Goal: Check status: Check status

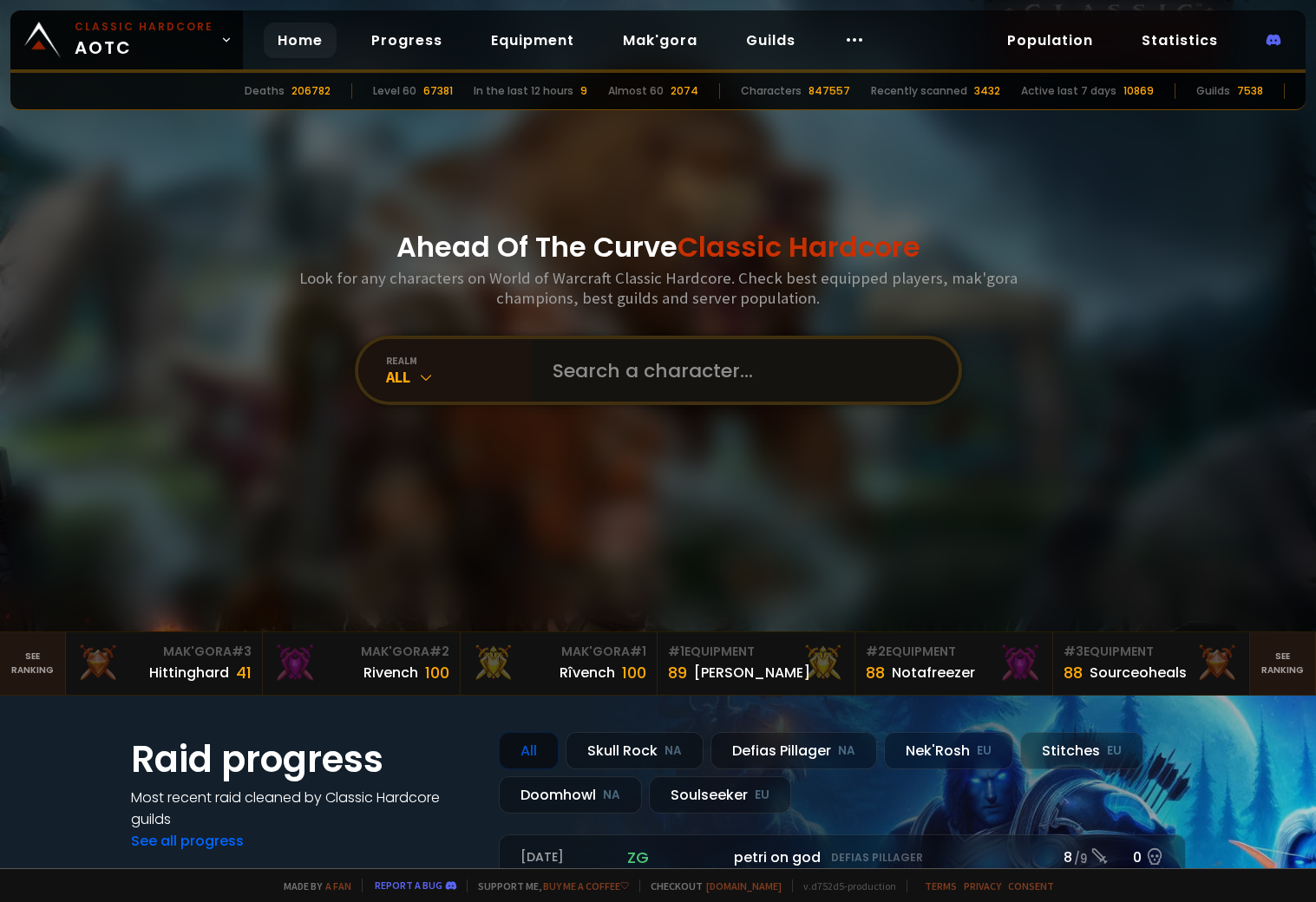
click at [608, 358] on input "text" at bounding box center [739, 370] width 395 height 62
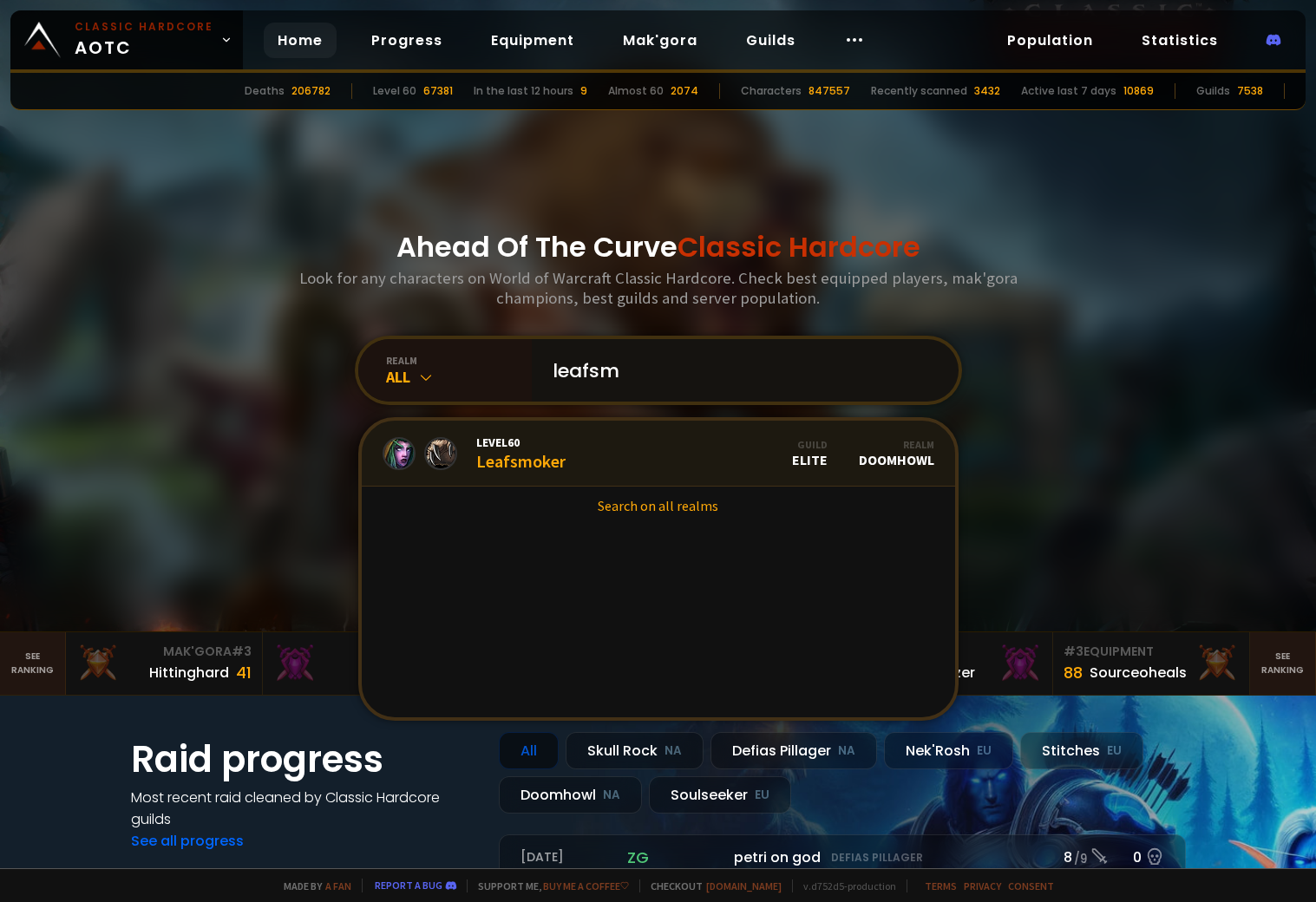
type input "leafsm"
click at [671, 452] on link "Level 60 Leafsmoker Guild Elite Realm Doomhowl" at bounding box center [658, 453] width 594 height 66
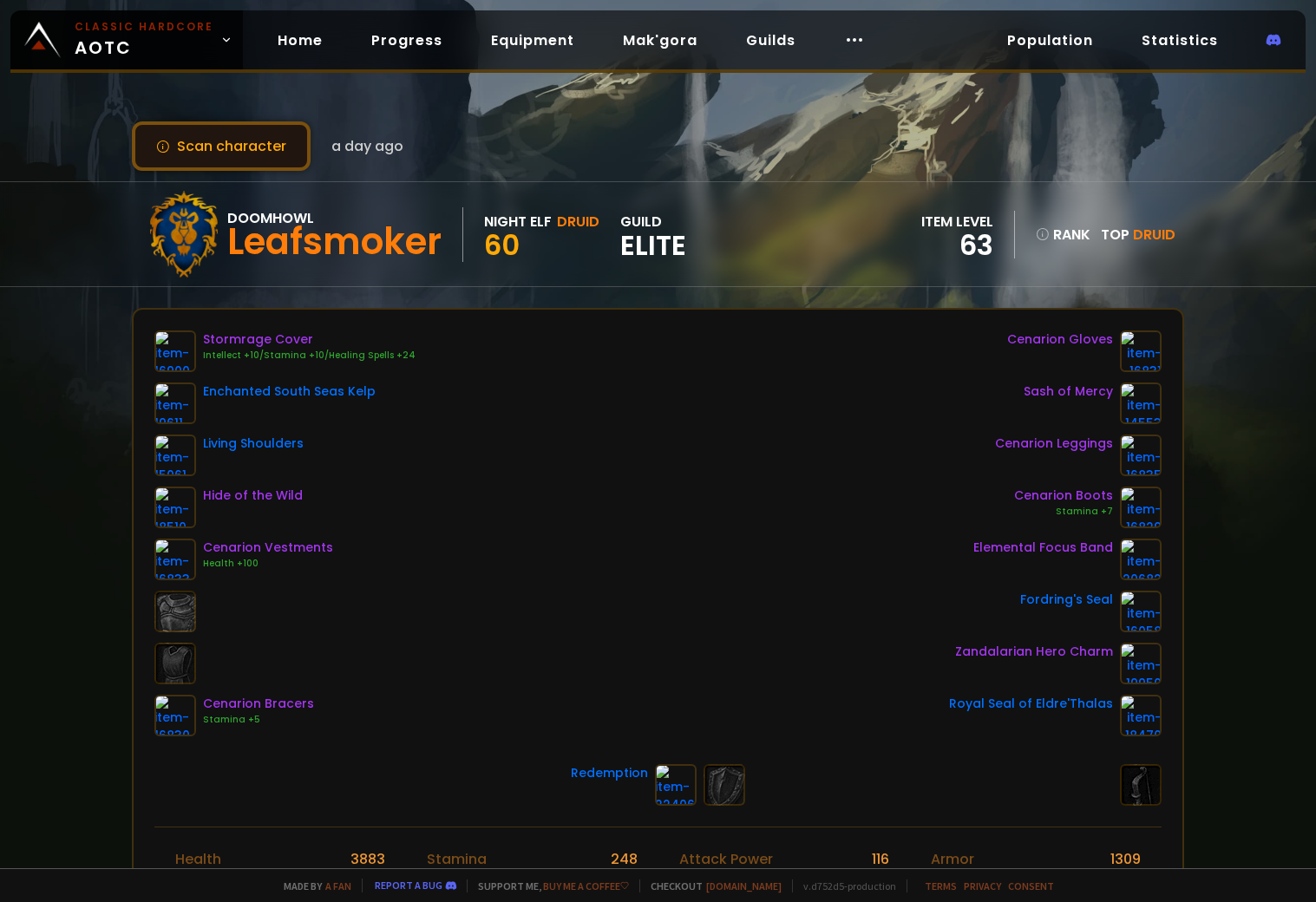
click at [265, 135] on button "Scan character" at bounding box center [221, 146] width 179 height 49
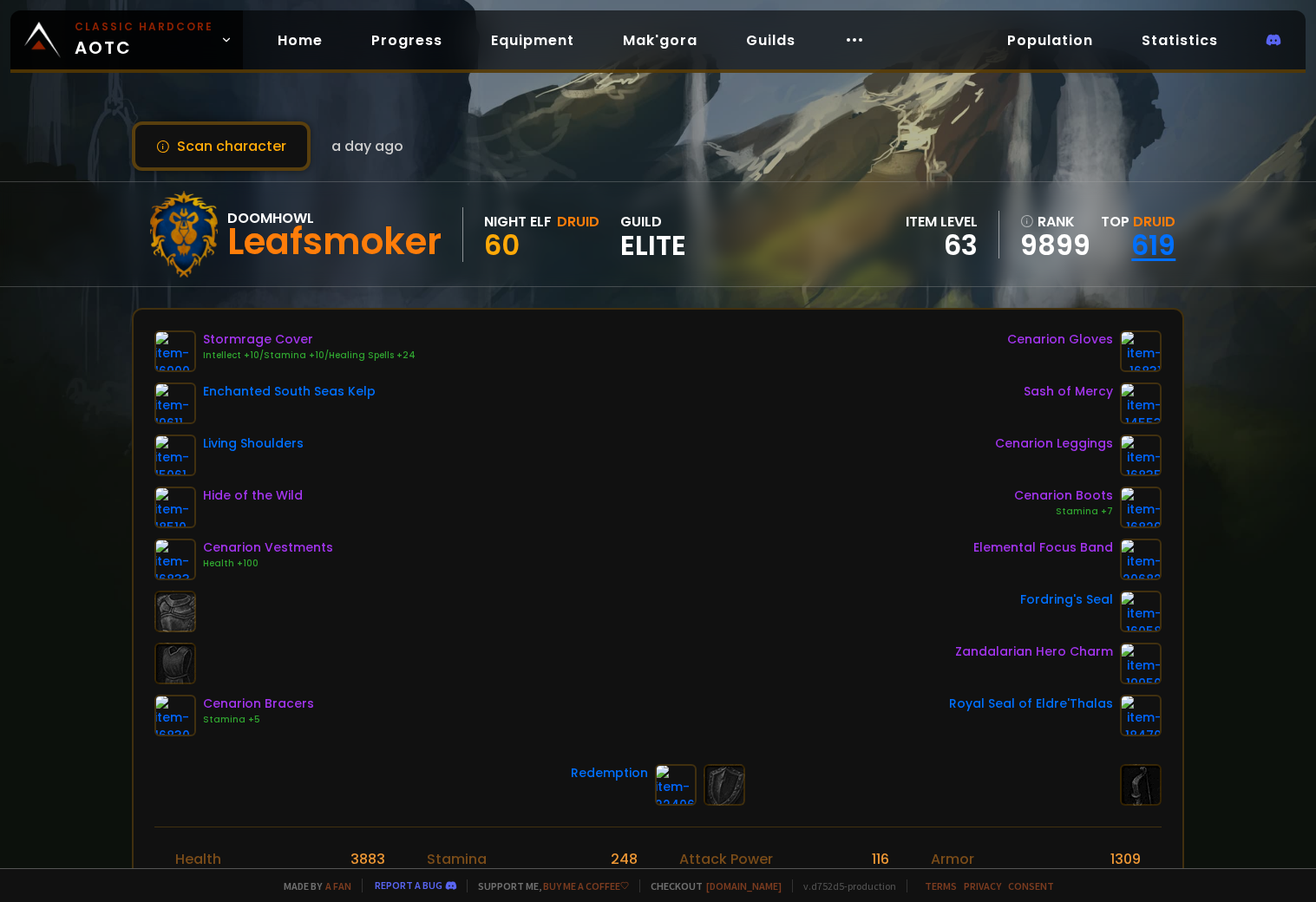
click at [1131, 235] on link "619" at bounding box center [1153, 245] width 44 height 39
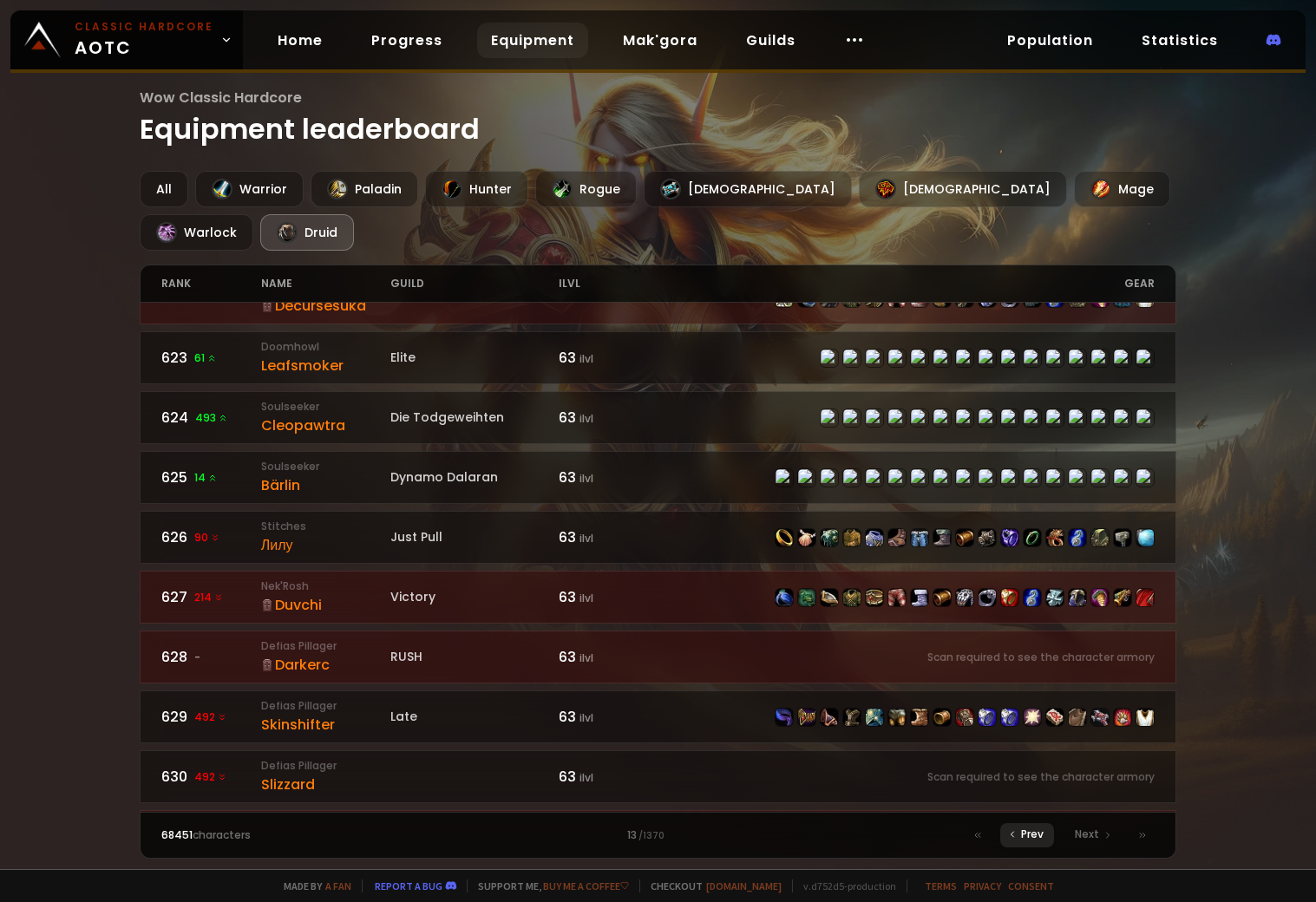
scroll to position [1324, 0]
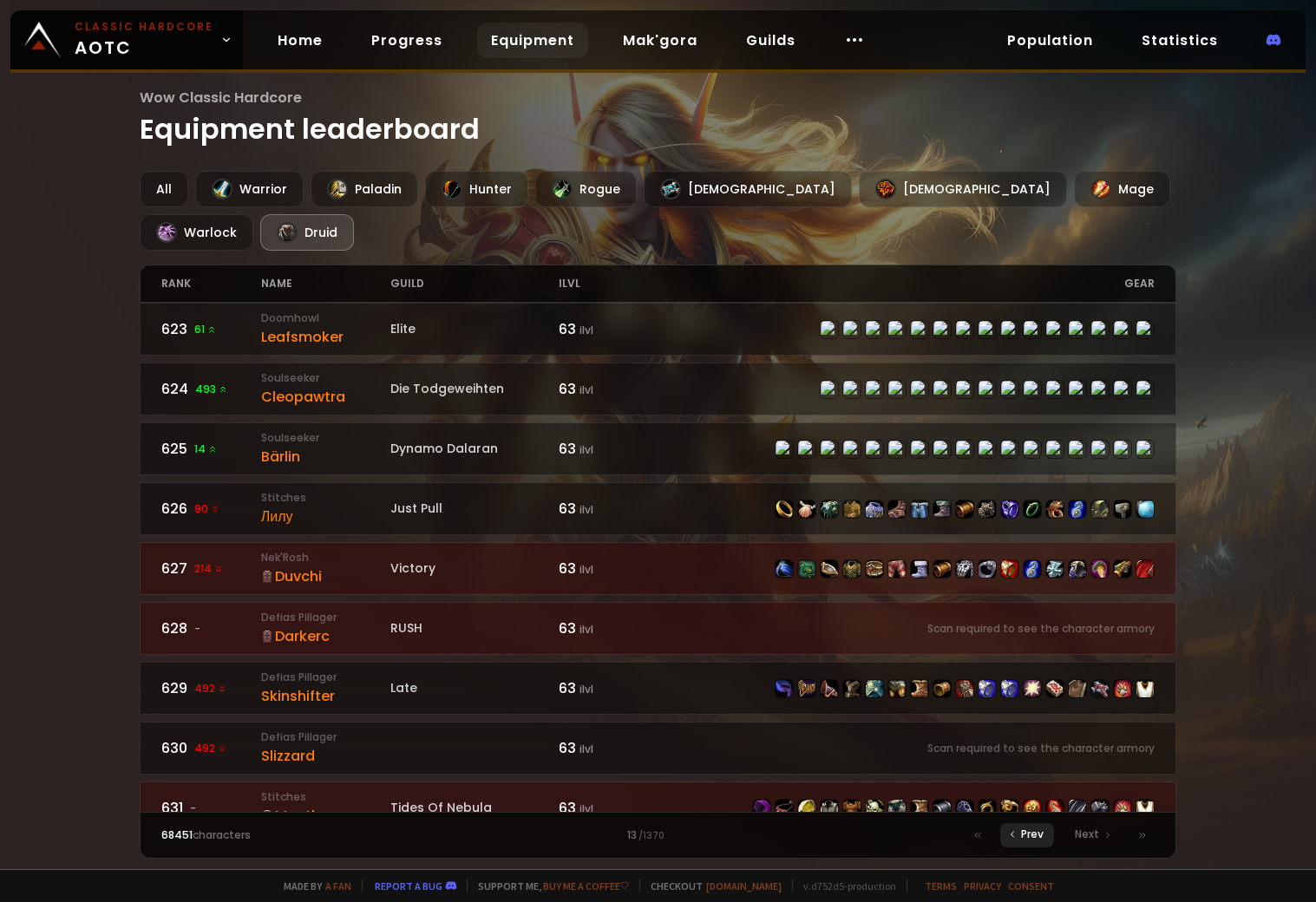
click at [1034, 834] on span "Prev" at bounding box center [1033, 835] width 23 height 16
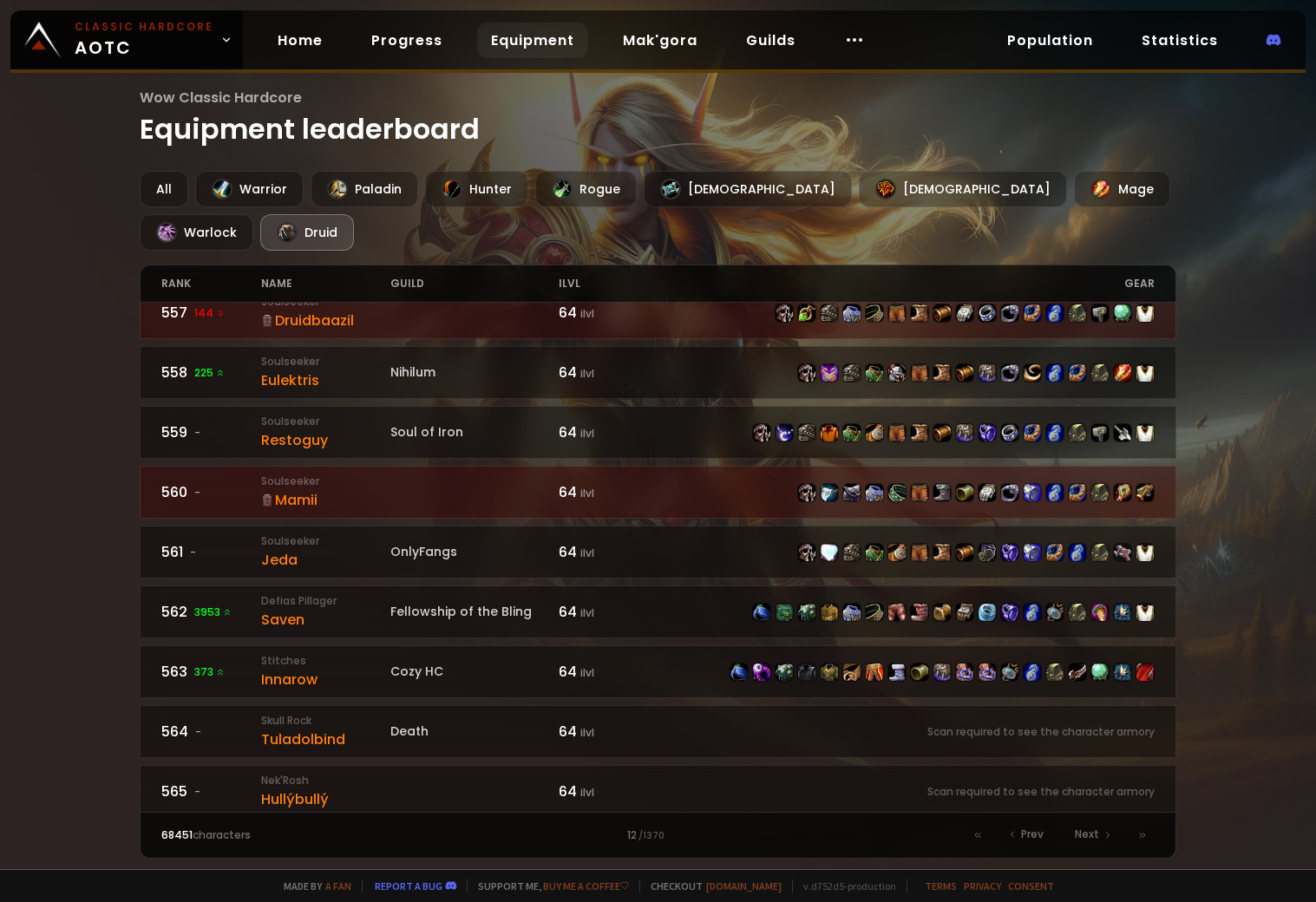
scroll to position [521, 0]
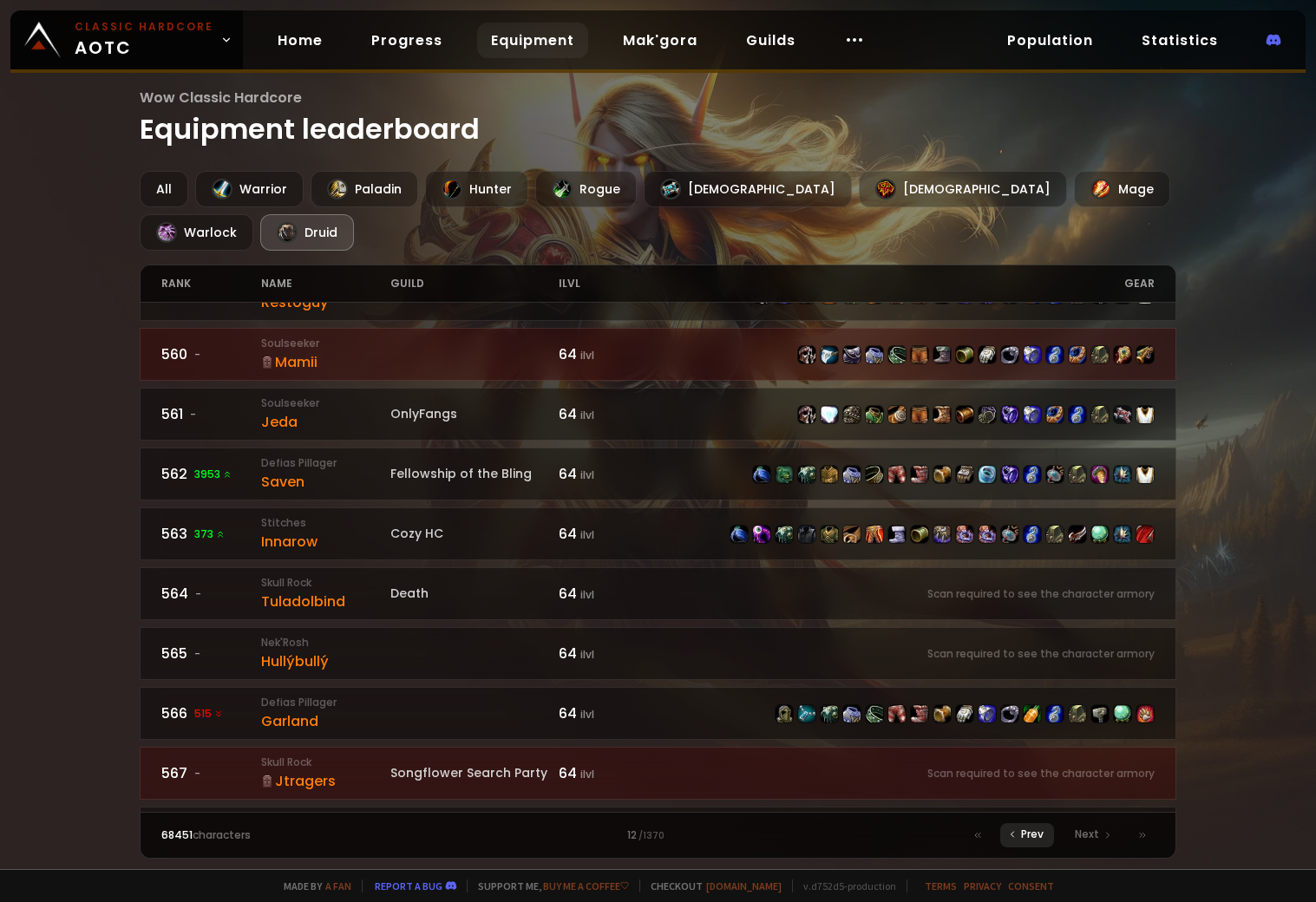
click at [1024, 828] on span "Prev" at bounding box center [1033, 835] width 23 height 16
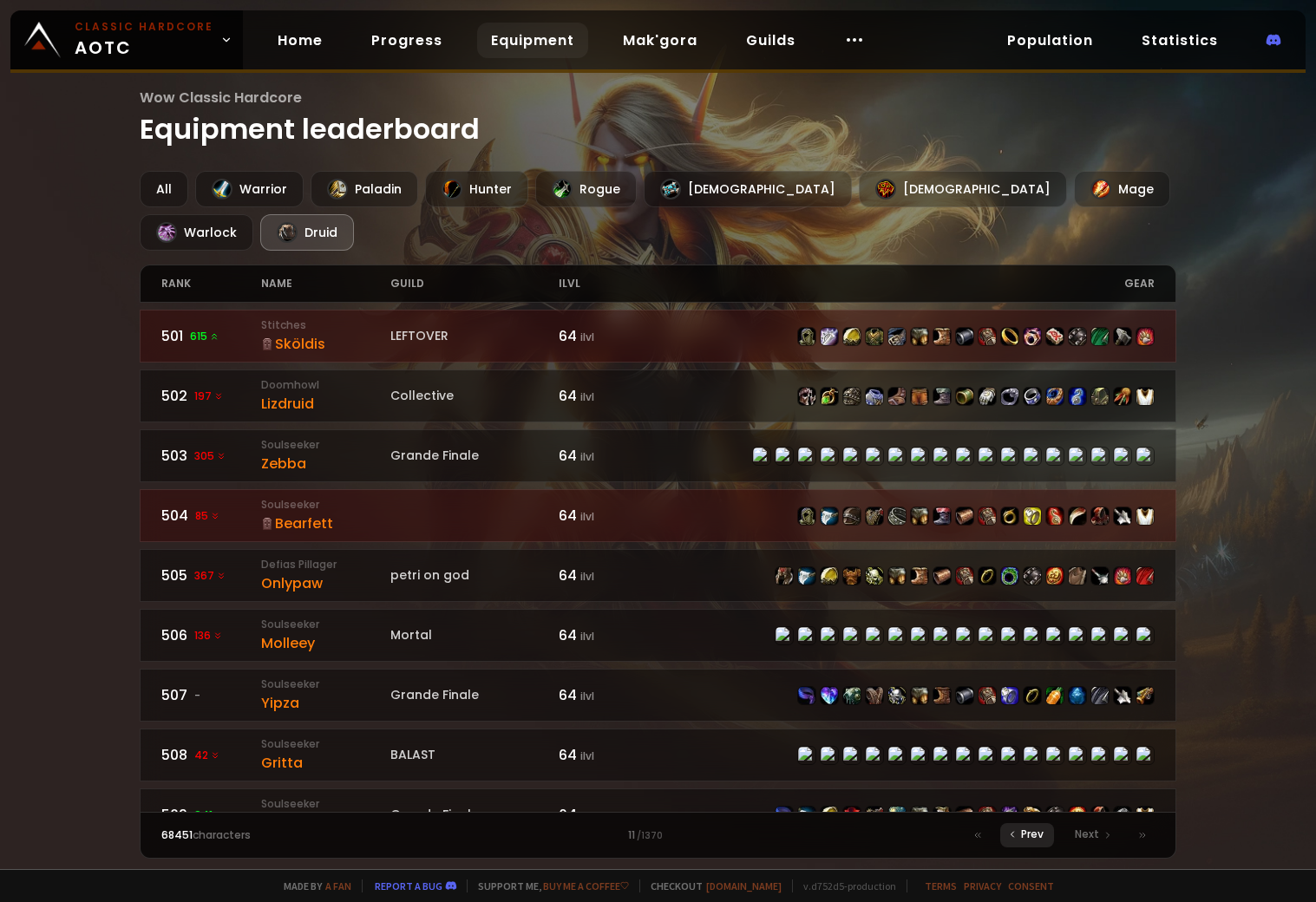
click at [1031, 834] on span "Prev" at bounding box center [1033, 835] width 23 height 16
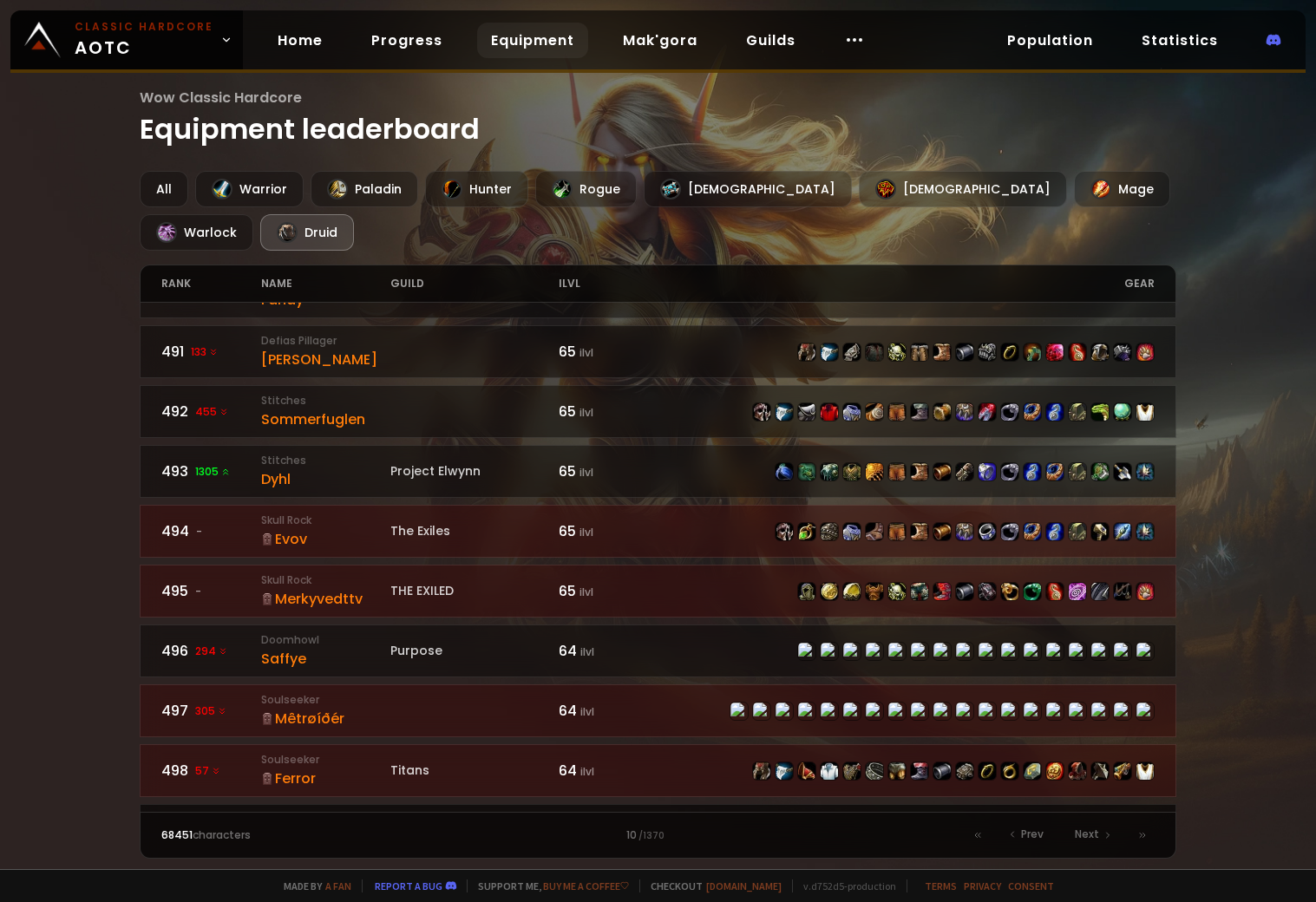
scroll to position [2447, 0]
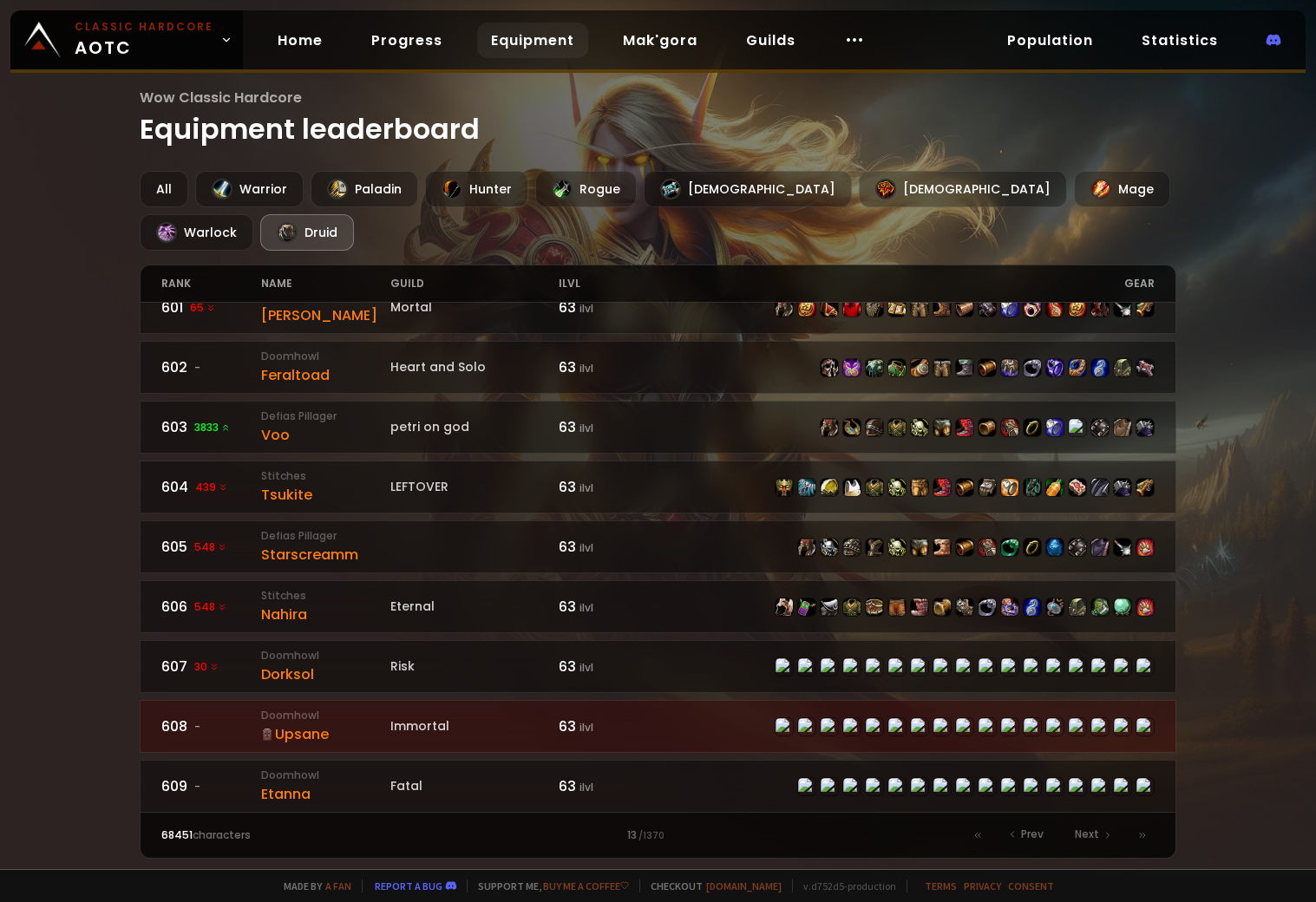
scroll to position [1, 0]
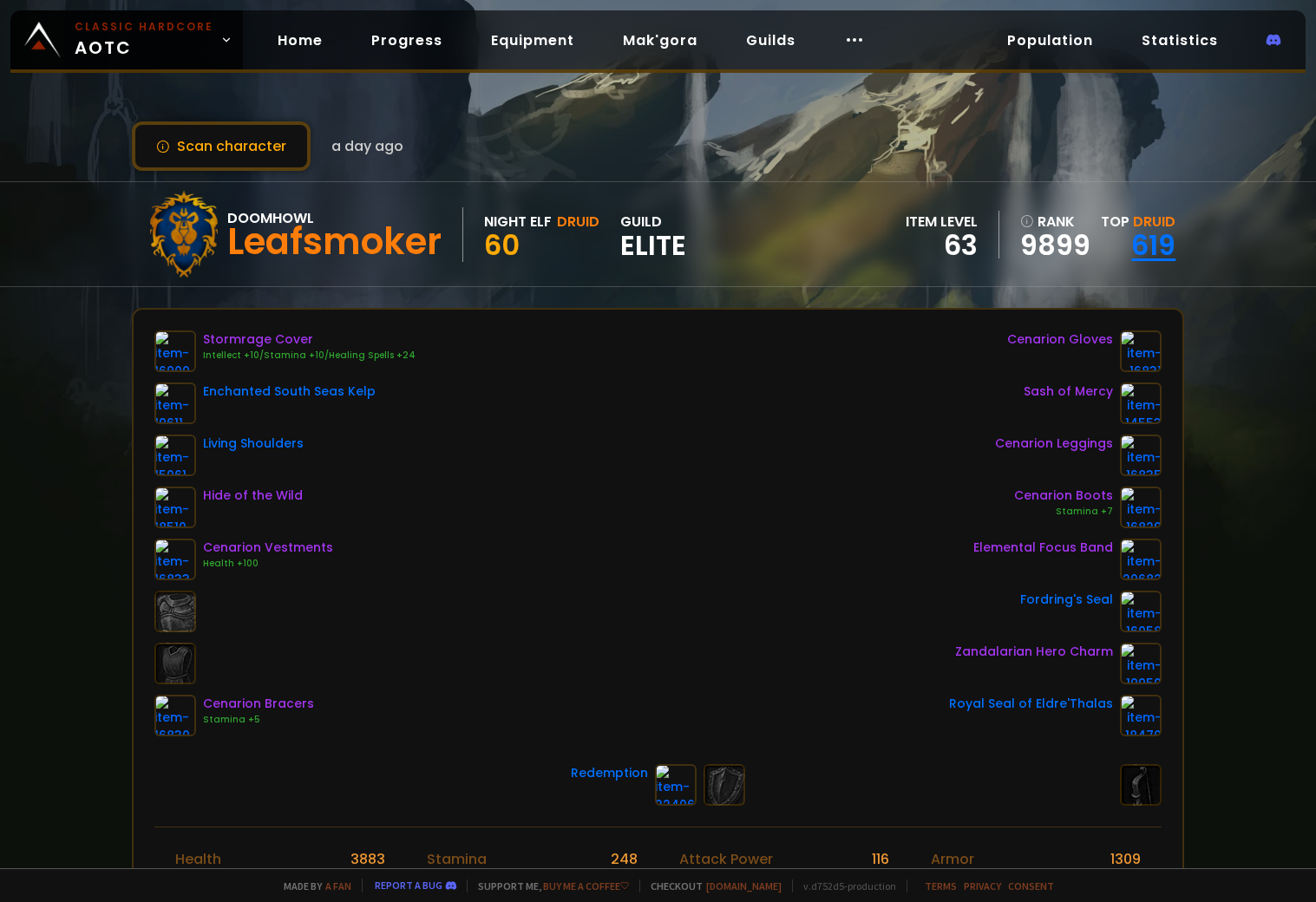
click at [1139, 230] on link "619" at bounding box center [1153, 245] width 44 height 39
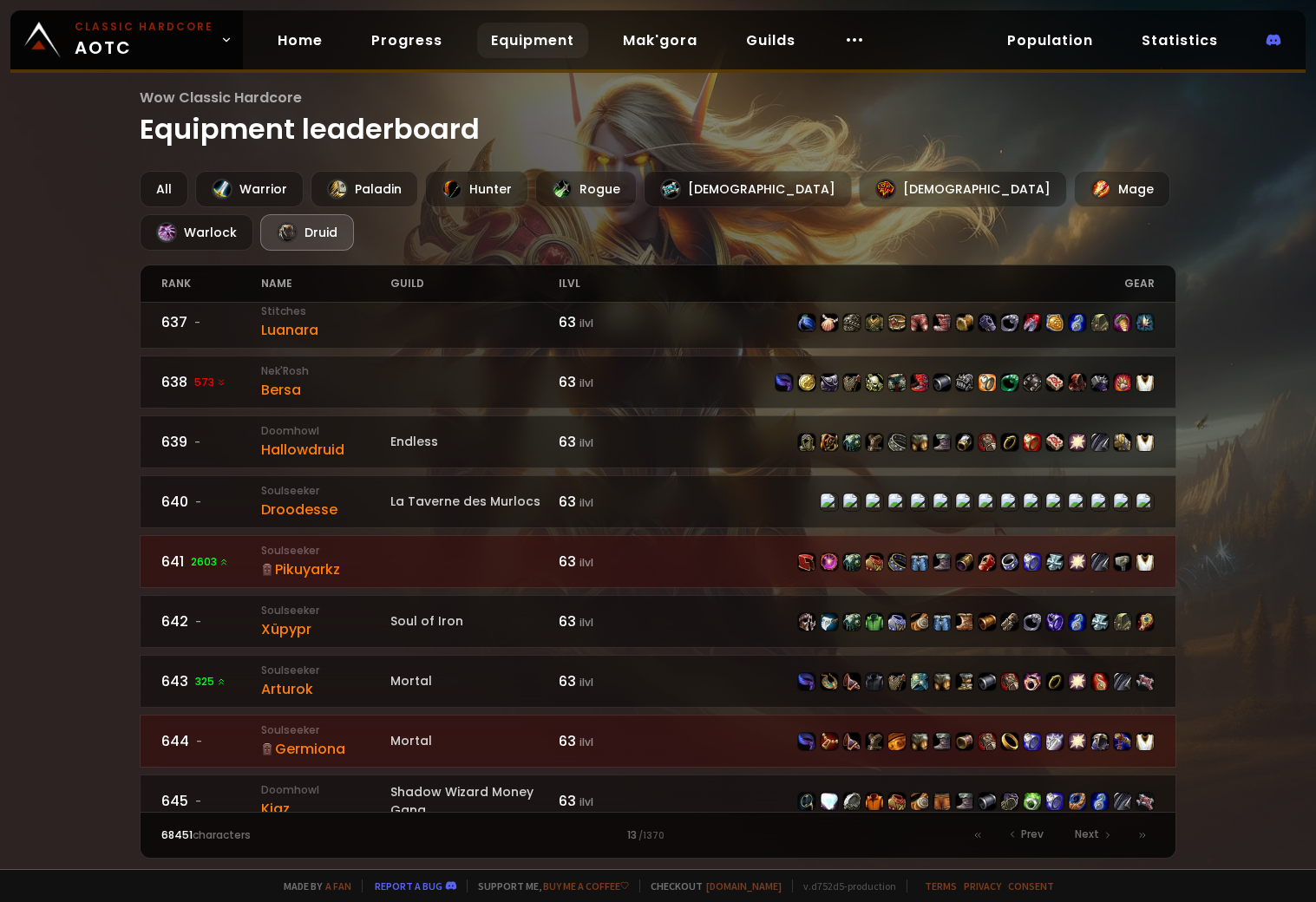
scroll to position [2447, 0]
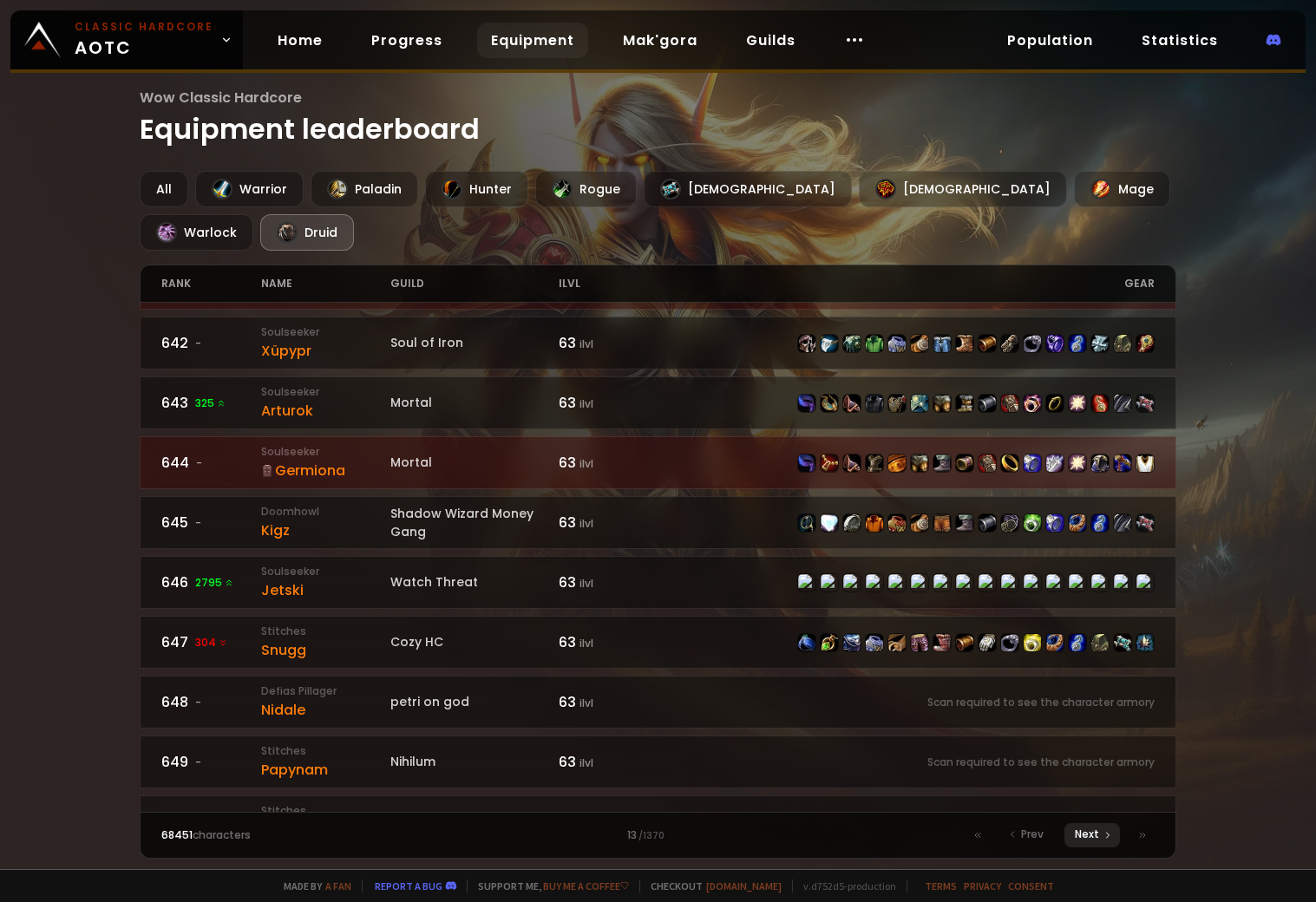
click at [1100, 835] on div "Next" at bounding box center [1092, 835] width 55 height 25
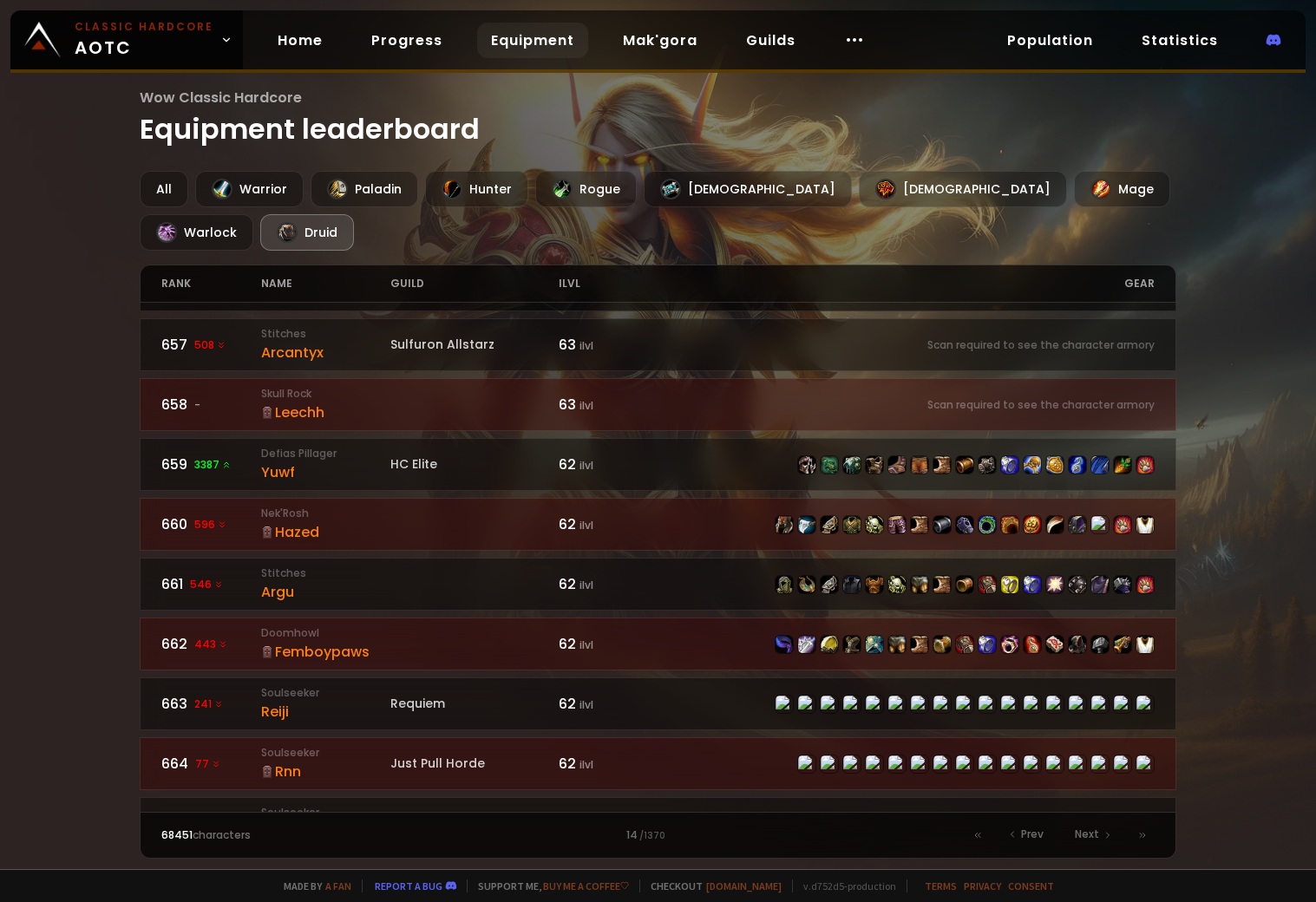
scroll to position [607, 0]
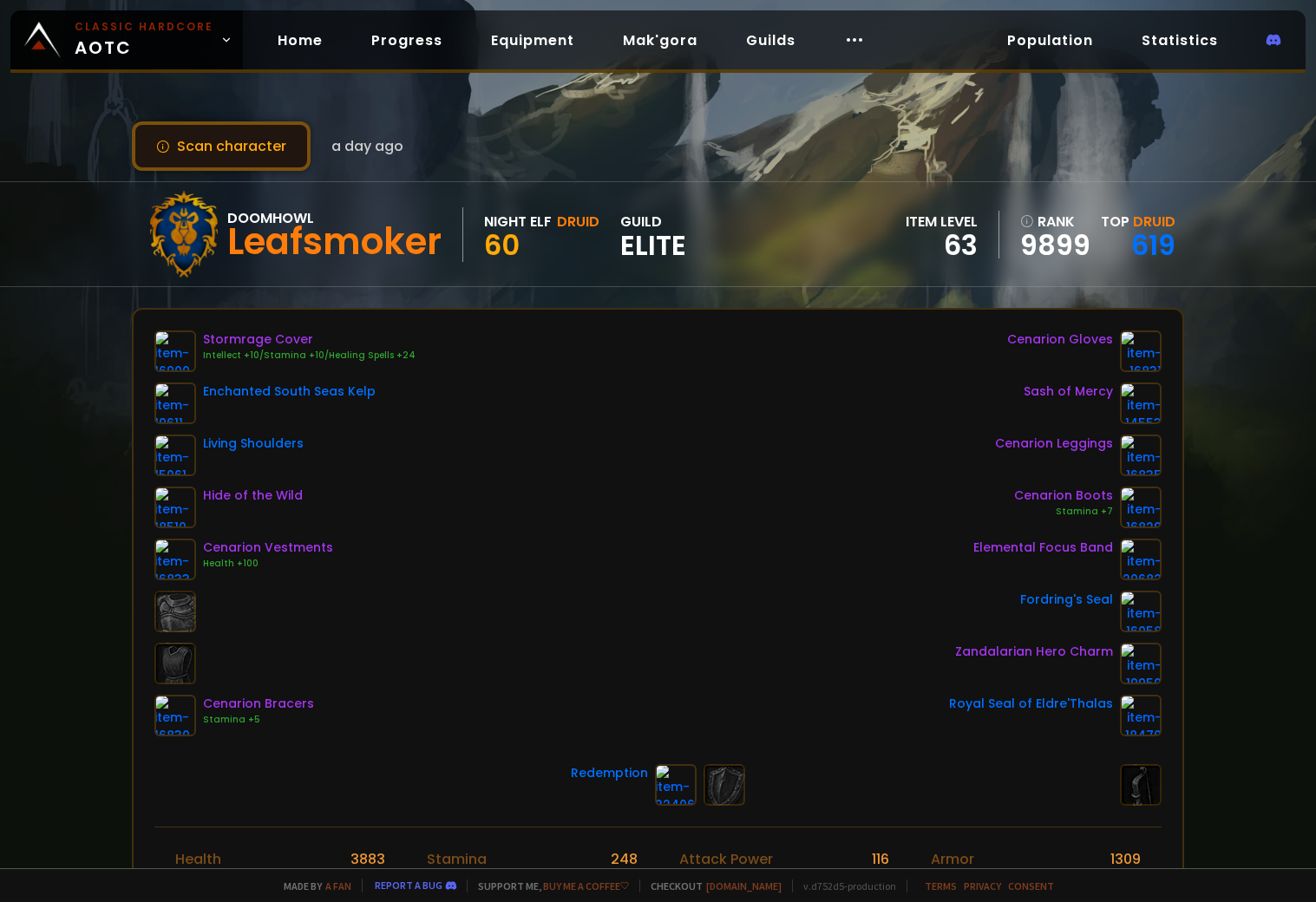
click at [253, 153] on button "Scan character" at bounding box center [221, 146] width 179 height 49
click at [200, 127] on button "Scan character" at bounding box center [221, 146] width 179 height 49
click at [193, 124] on button "Scan character" at bounding box center [221, 146] width 179 height 49
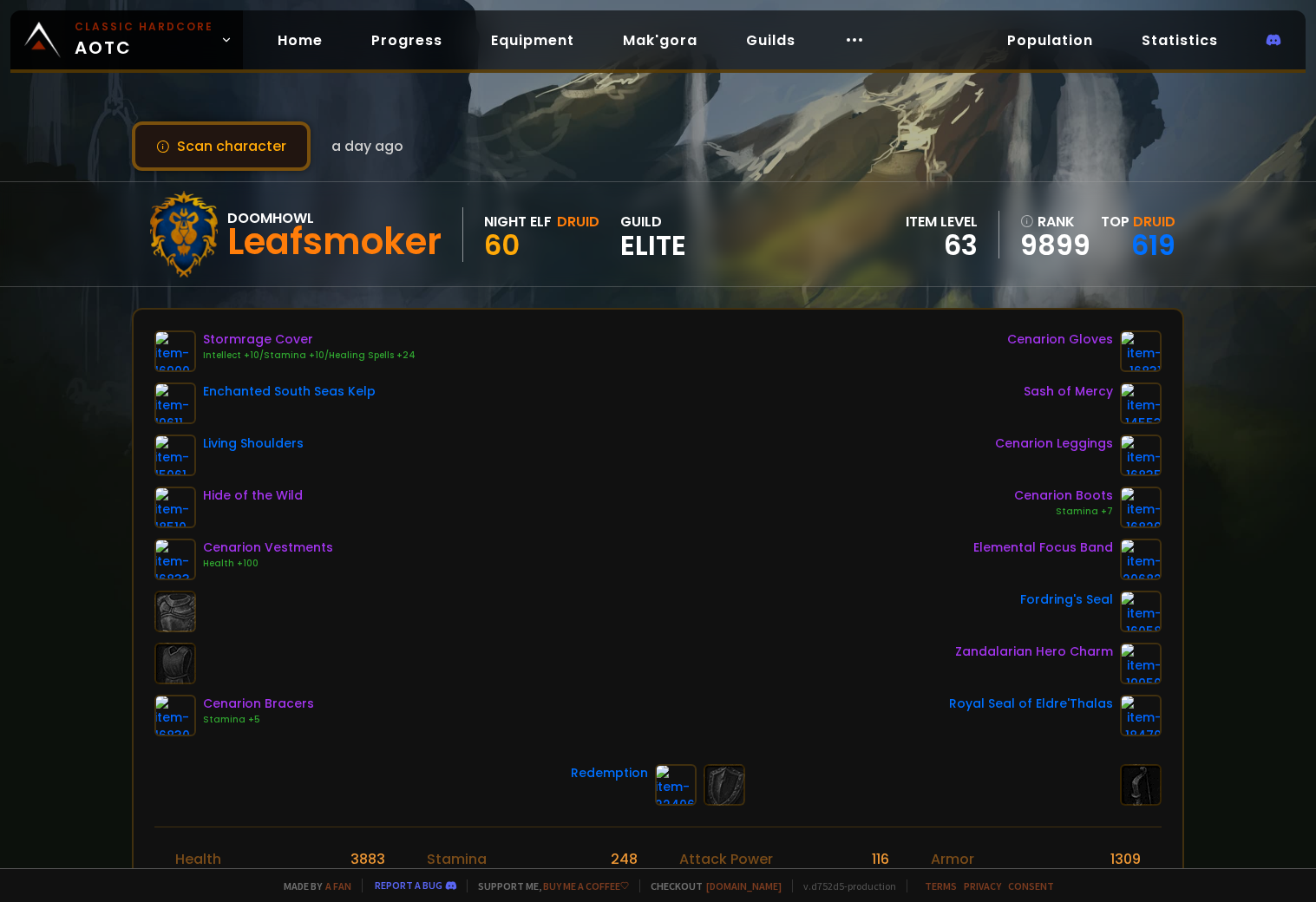
click at [220, 140] on button "Scan character" at bounding box center [221, 146] width 179 height 49
click at [1146, 239] on link "619" at bounding box center [1153, 245] width 44 height 39
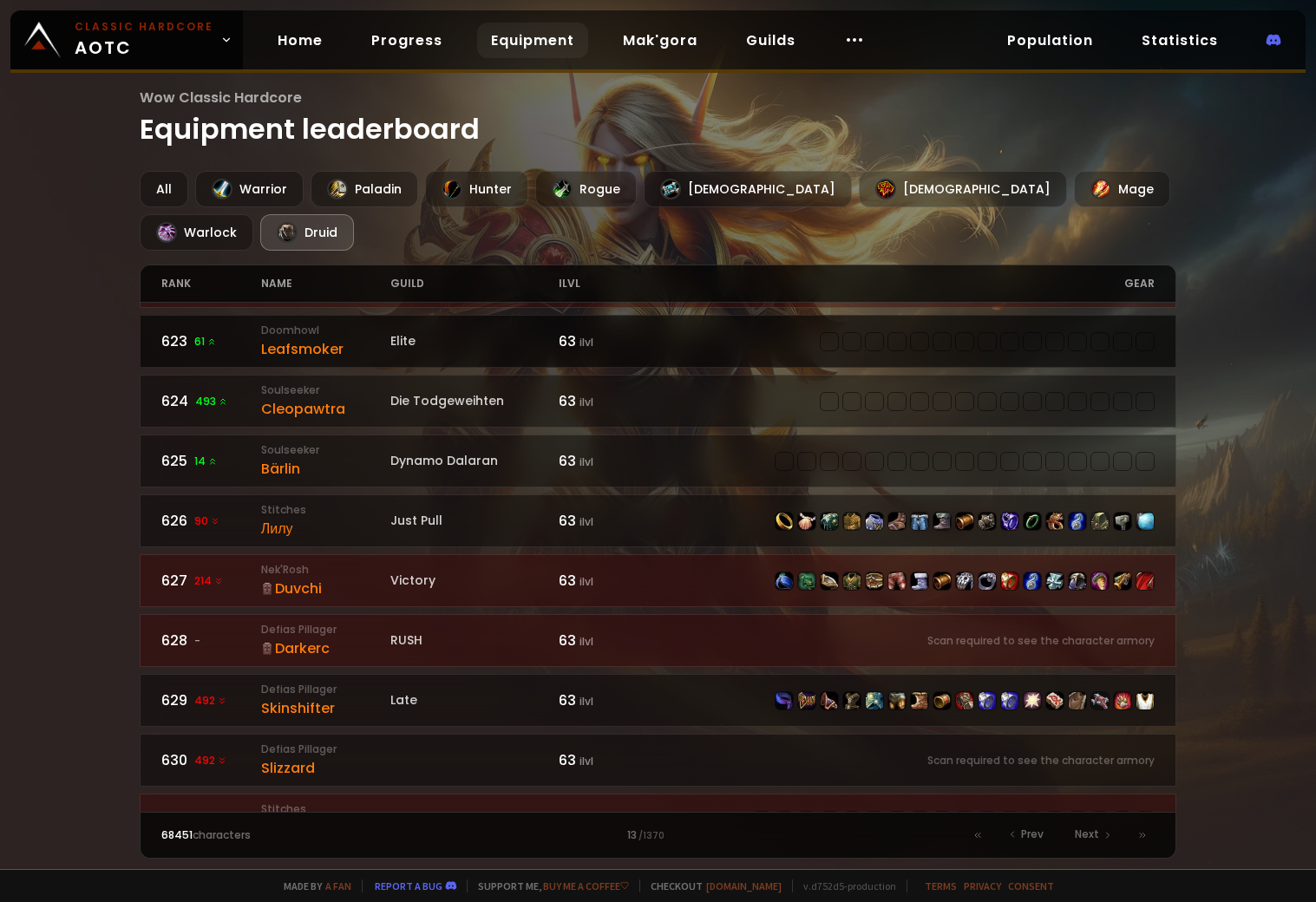
scroll to position [1324, 0]
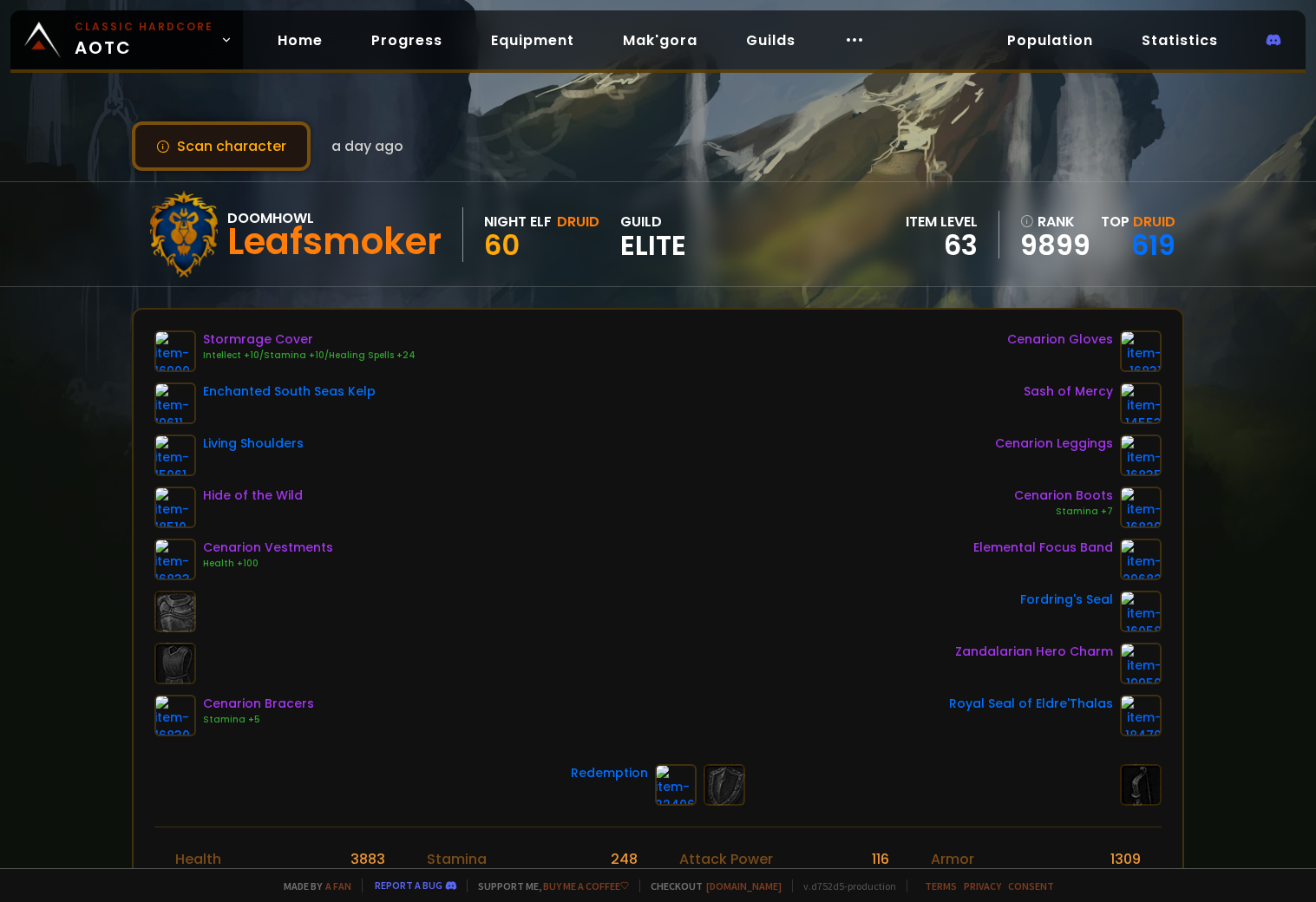
click at [139, 156] on button "Scan character" at bounding box center [221, 146] width 179 height 49
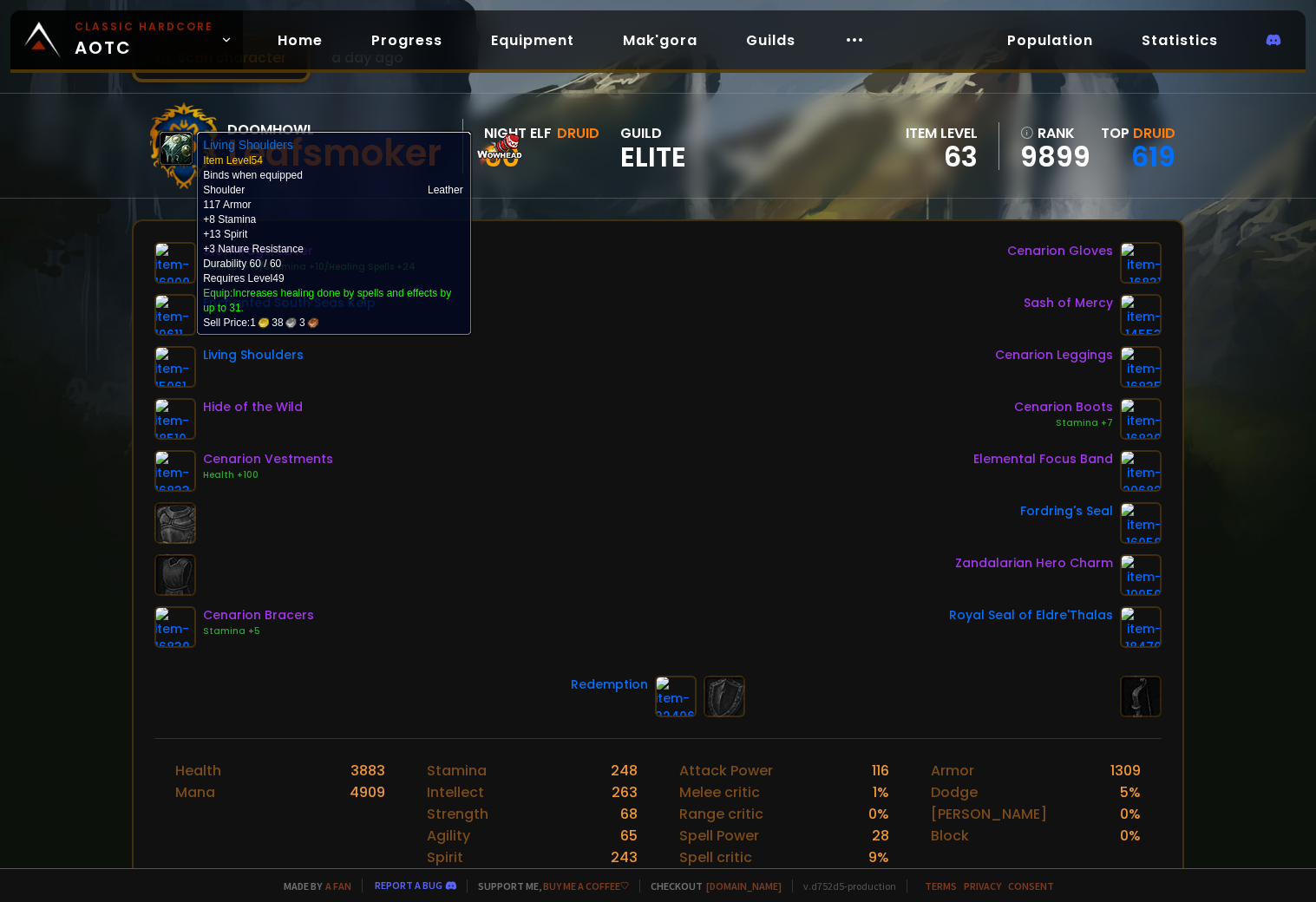
scroll to position [87, 0]
